Goal: Transaction & Acquisition: Download file/media

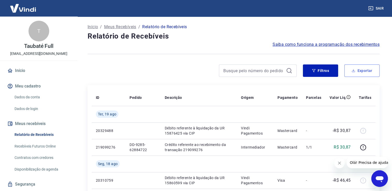
click at [354, 69] on icon "button" at bounding box center [354, 71] width 4 height 4
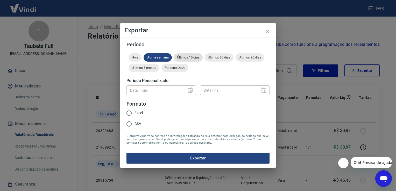
click at [188, 59] on span "Últimos 15 dias" at bounding box center [188, 57] width 29 height 4
click at [140, 111] on span "Excel" at bounding box center [139, 112] width 8 height 5
click at [135, 111] on input "Excel" at bounding box center [129, 113] width 11 height 11
radio input "true"
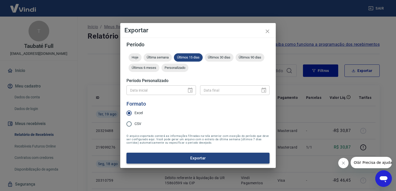
click at [163, 158] on button "Exportar" at bounding box center [197, 158] width 143 height 11
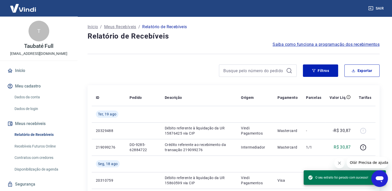
click at [205, 31] on div "Início / Meus Recebíveis / Relatório de Recebíveis" at bounding box center [234, 27] width 292 height 8
